Goal: Download file/media

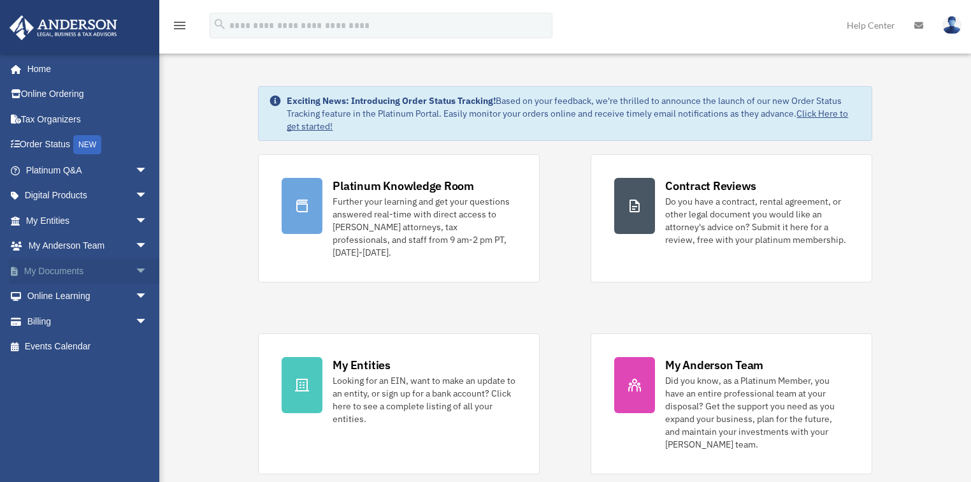
click at [135, 272] on span "arrow_drop_down" at bounding box center [147, 271] width 25 height 26
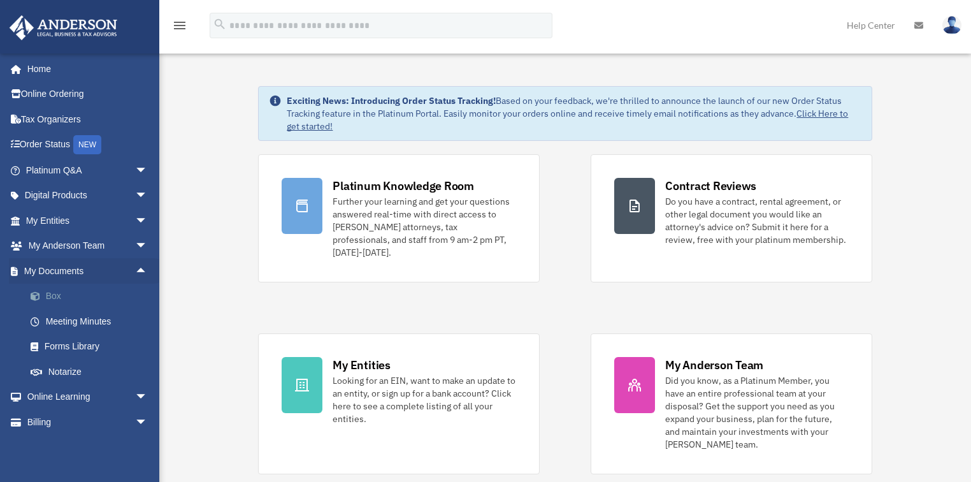
click at [97, 293] on link "Box" at bounding box center [92, 296] width 149 height 25
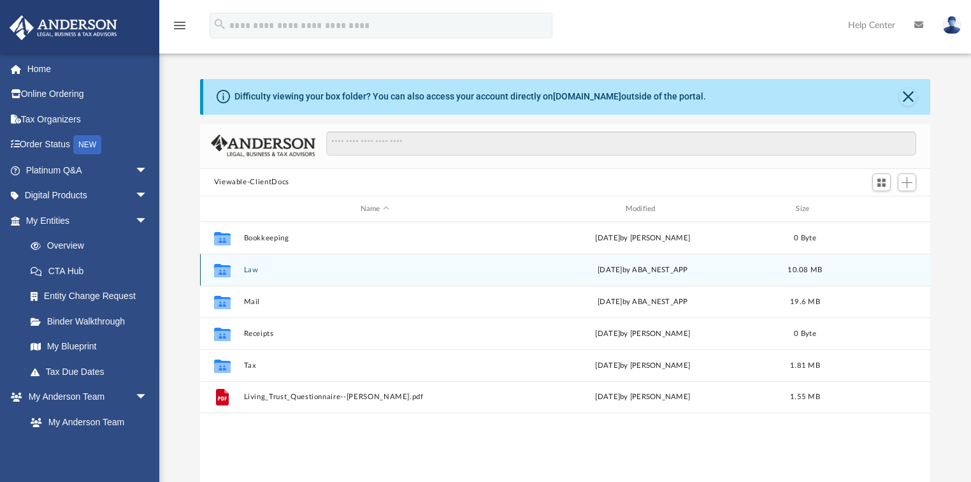
scroll to position [282, 723]
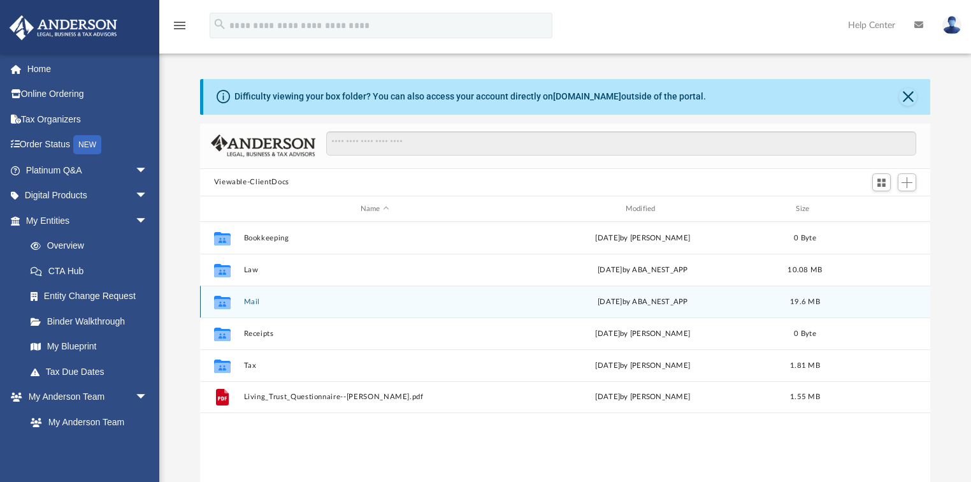
click at [312, 311] on div "Collaborated Folder Mail Wed Aug 20 2025 by ABA_NEST_APP 19.6 MB" at bounding box center [565, 302] width 731 height 32
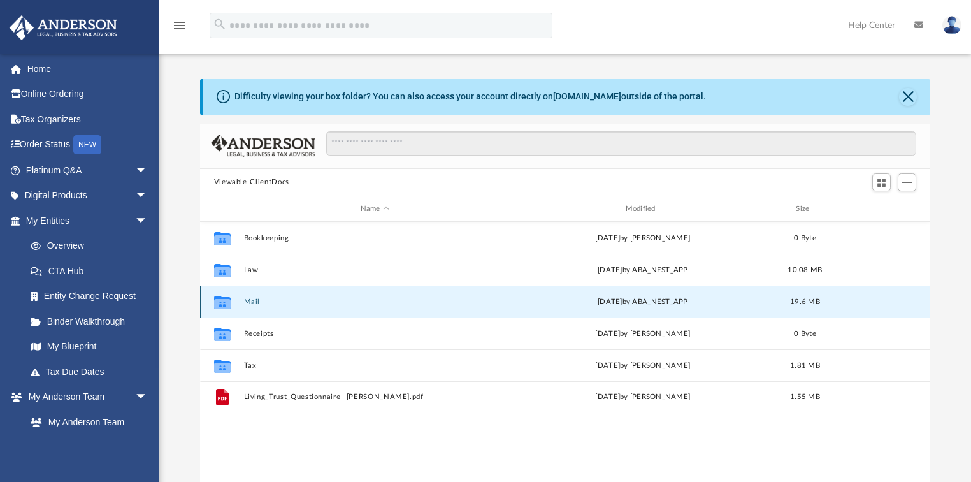
click at [256, 301] on button "Mail" at bounding box center [374, 302] width 263 height 8
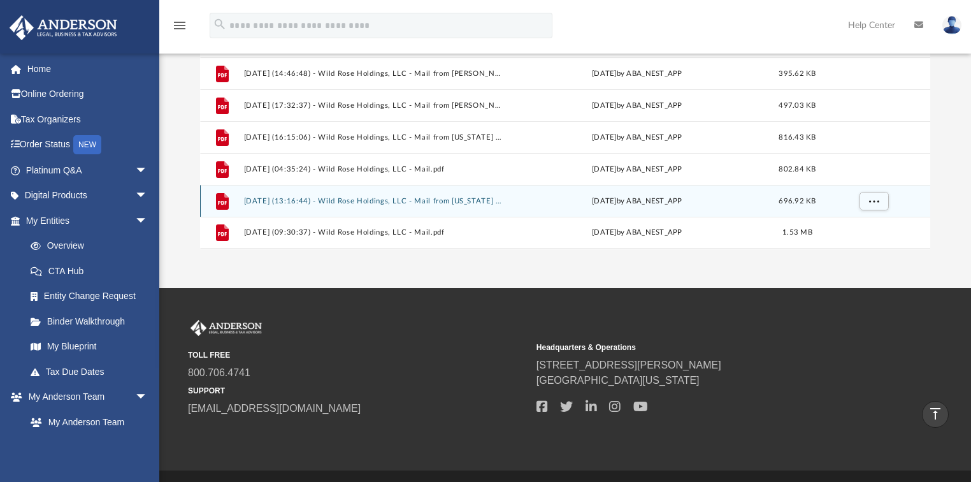
scroll to position [255, 0]
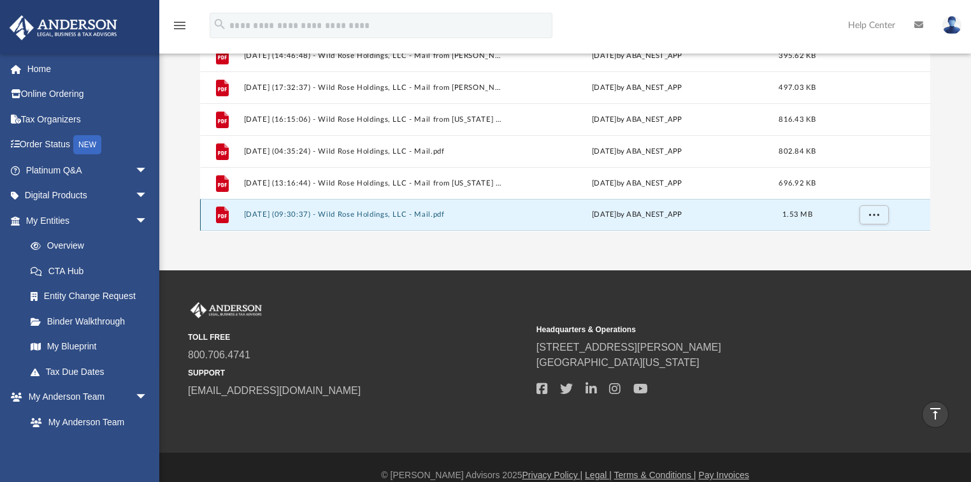
click at [410, 217] on button "2025.08.20 (09:30:37) - Wild Rose Holdings, LLC - Mail.pdf" at bounding box center [372, 215] width 259 height 8
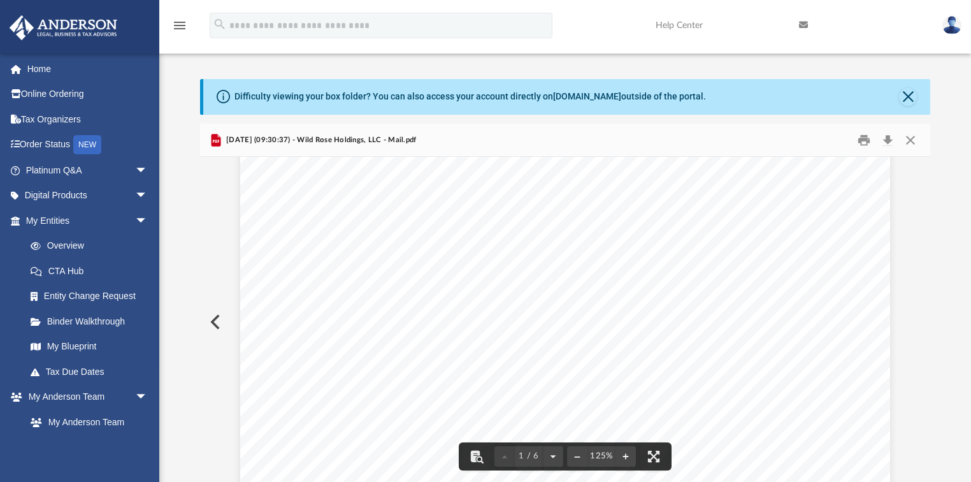
scroll to position [0, 0]
click at [864, 140] on button "Print" at bounding box center [864, 140] width 25 height 20
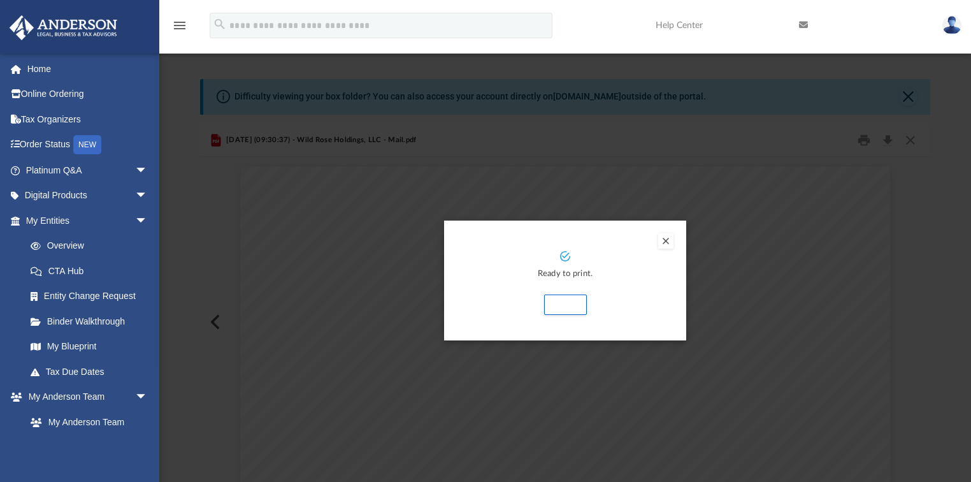
click at [670, 240] on button "Preview" at bounding box center [665, 240] width 15 height 15
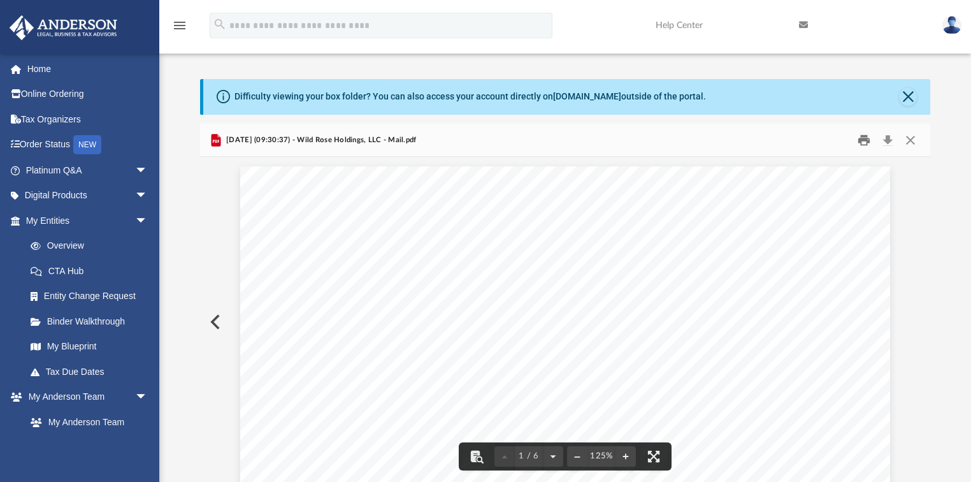
click at [865, 140] on button "Print" at bounding box center [864, 140] width 25 height 20
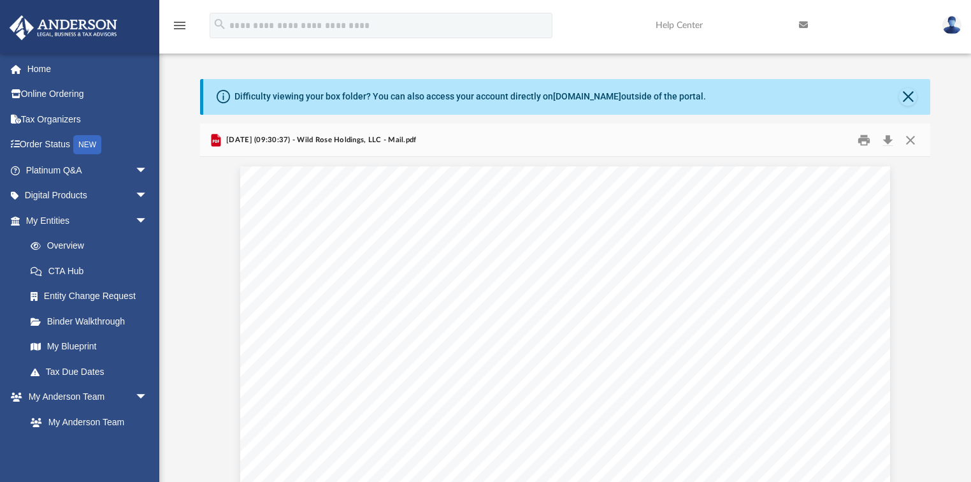
click at [952, 27] on img at bounding box center [952, 25] width 19 height 18
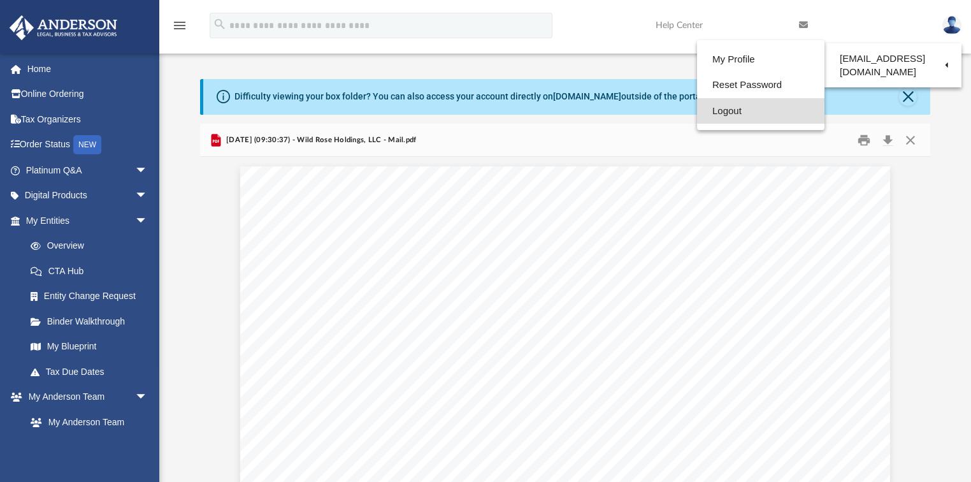
click at [743, 111] on link "Logout" at bounding box center [760, 111] width 127 height 26
